Goal: Navigation & Orientation: Find specific page/section

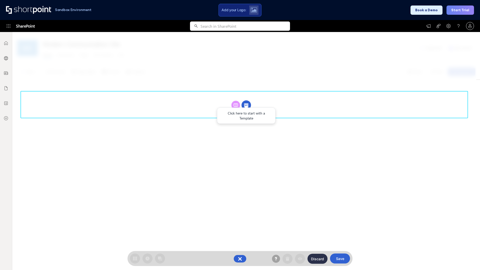
click at [246, 105] on circle at bounding box center [247, 106] width 10 height 10
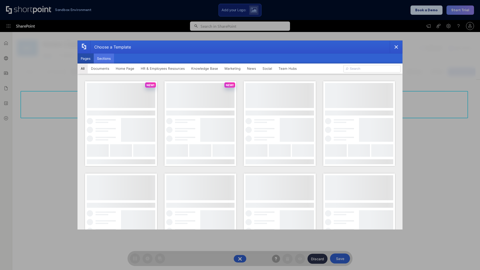
click at [104, 59] on button "Sections" at bounding box center [104, 59] width 20 height 10
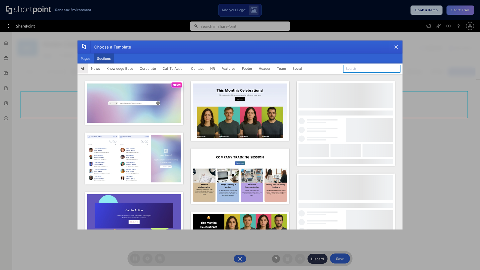
type input "Contact Us 2"
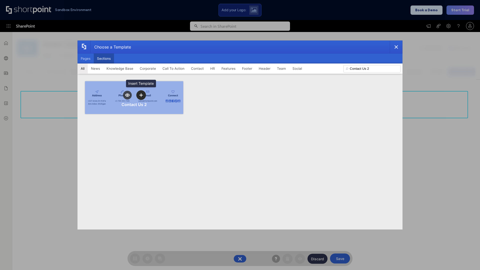
click at [141, 95] on icon "template selector" at bounding box center [141, 95] width 4 height 4
